Goal: Task Accomplishment & Management: Manage account settings

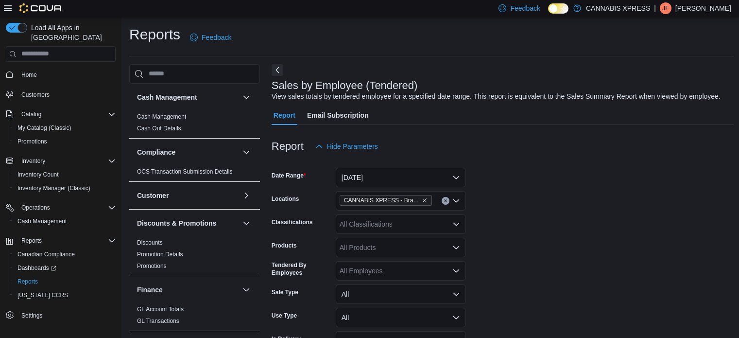
scroll to position [341, 0]
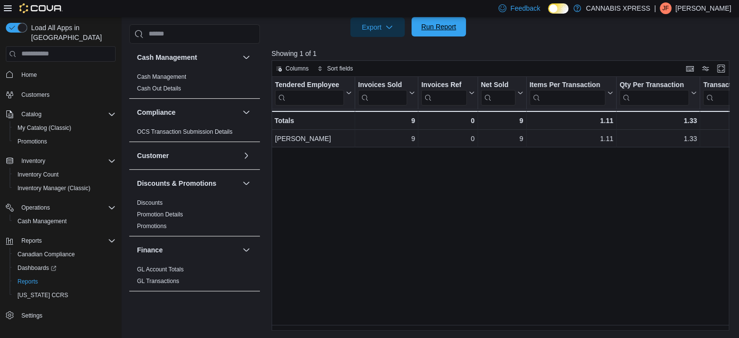
click at [420, 29] on span "Run Report" at bounding box center [438, 26] width 43 height 19
click at [437, 28] on span "Run Report" at bounding box center [438, 27] width 35 height 10
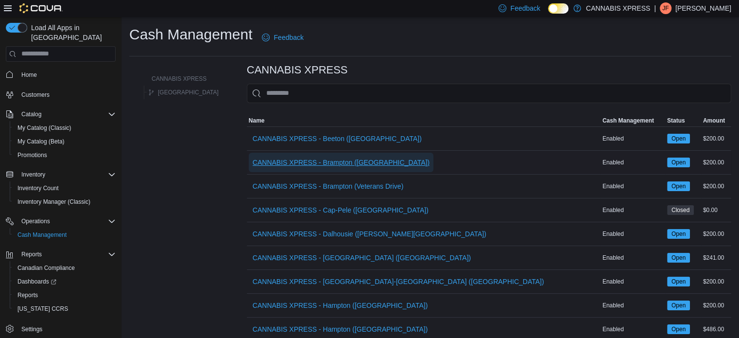
click at [325, 162] on span "CANNABIS XPRESS - Brampton ([GEOGRAPHIC_DATA])" at bounding box center [341, 162] width 177 height 10
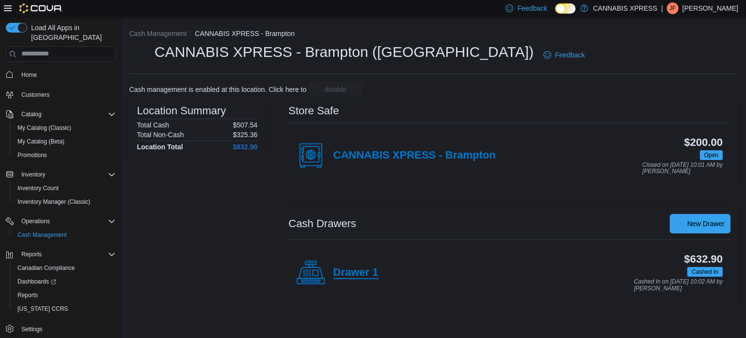
click at [353, 275] on h4 "Drawer 1" at bounding box center [355, 272] width 45 height 13
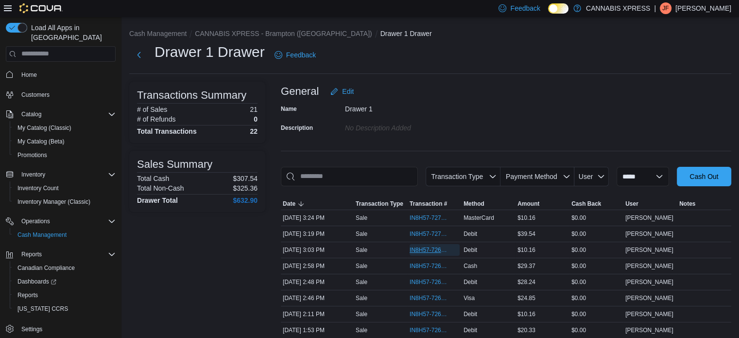
click at [427, 248] on span "IN8H57-726984" at bounding box center [430, 250] width 40 height 8
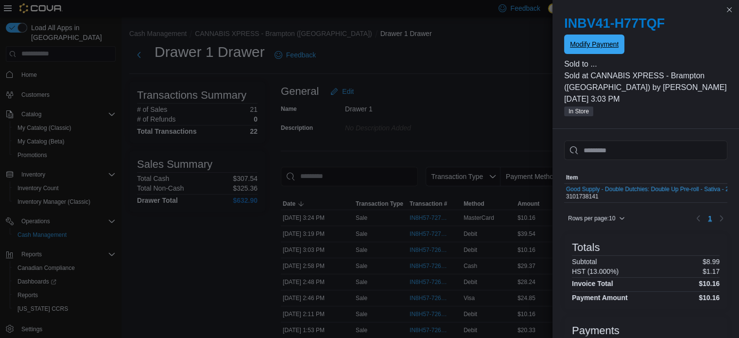
click at [607, 44] on span "Modify Payment" at bounding box center [594, 44] width 49 height 10
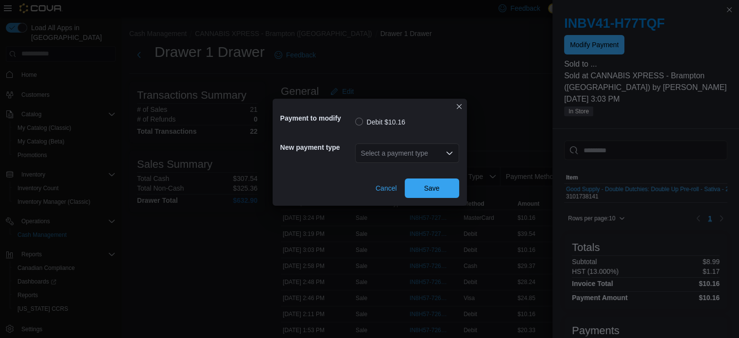
click at [449, 153] on icon "Open list of options" at bounding box center [449, 152] width 6 height 3
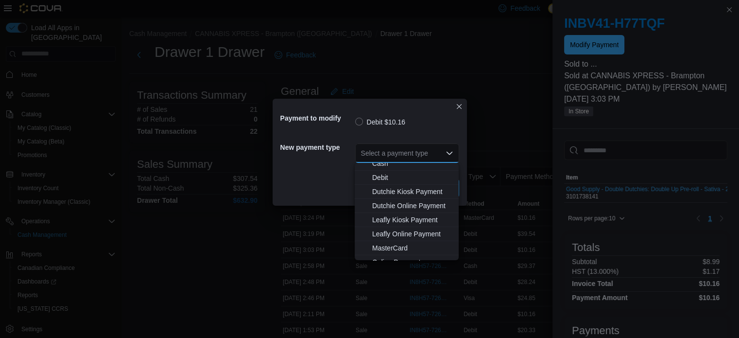
scroll to position [58, 0]
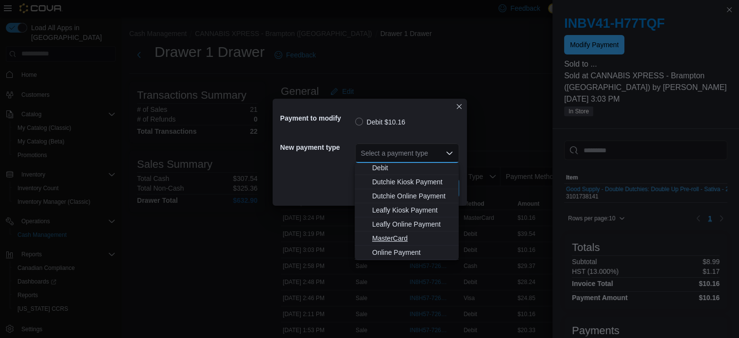
click at [383, 237] on span "MasterCard" at bounding box center [412, 238] width 81 height 10
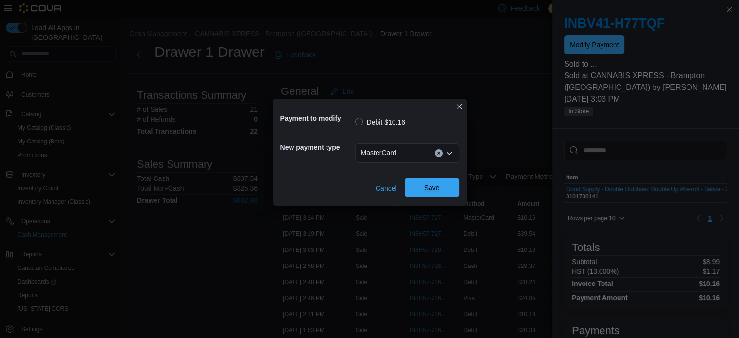
click at [438, 188] on span "Save" at bounding box center [432, 188] width 16 height 10
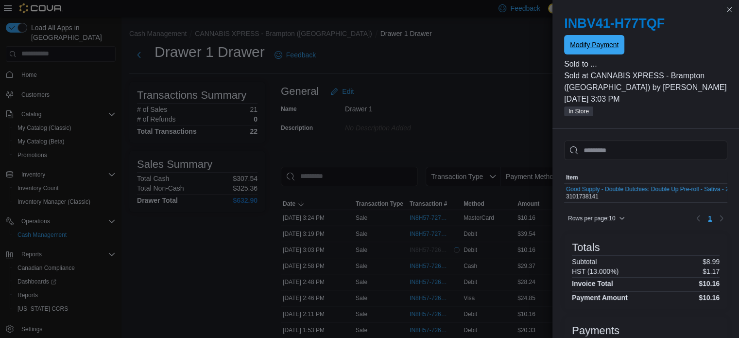
scroll to position [0, 0]
